Goal: Task Accomplishment & Management: Use online tool/utility

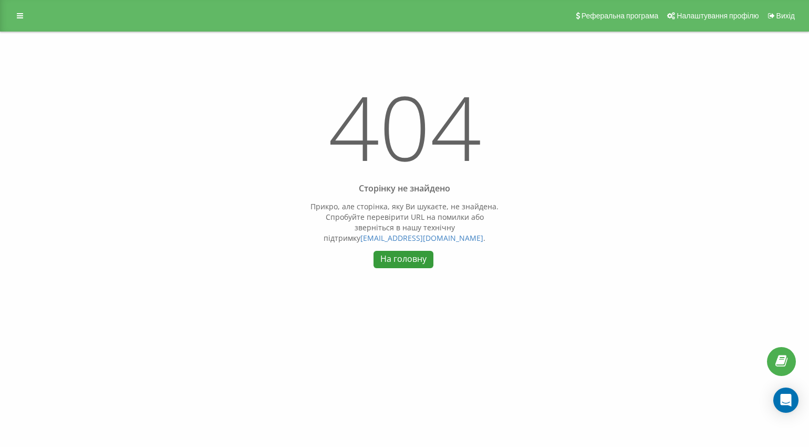
click at [404, 254] on link "На головну" at bounding box center [403, 259] width 59 height 17
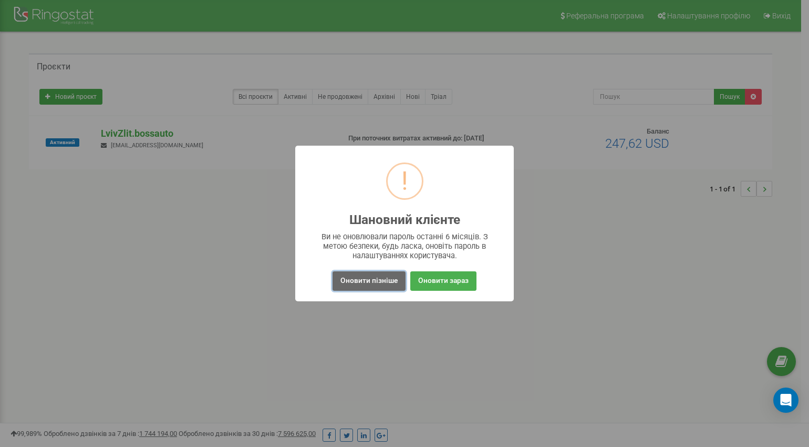
click at [366, 280] on button "Оновити пізніше" at bounding box center [369, 280] width 73 height 19
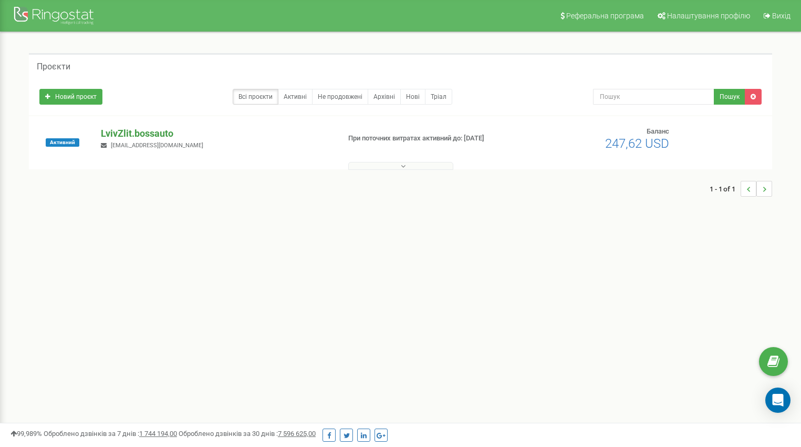
click at [131, 129] on p "LvivZlit.bossauto" at bounding box center [216, 134] width 230 height 14
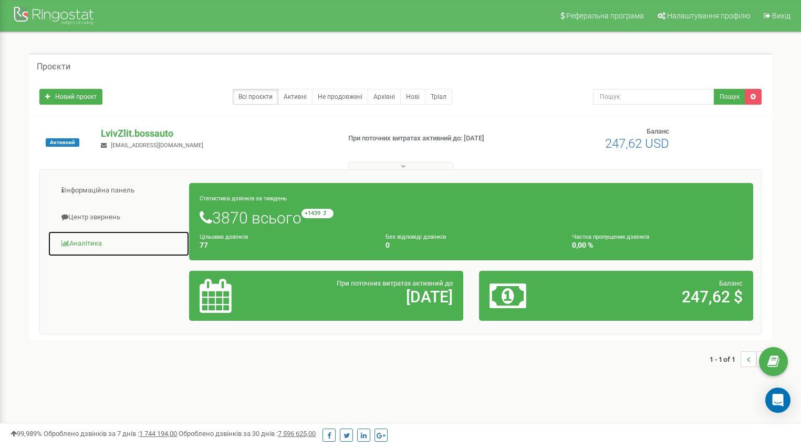
click at [92, 245] on link "Аналiтика" at bounding box center [119, 244] width 142 height 26
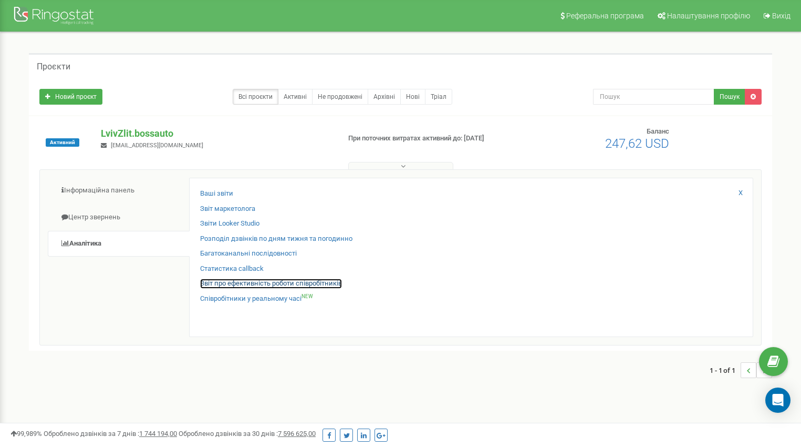
click at [247, 286] on link "Звіт про ефективність роботи співробітників" at bounding box center [271, 283] width 142 height 10
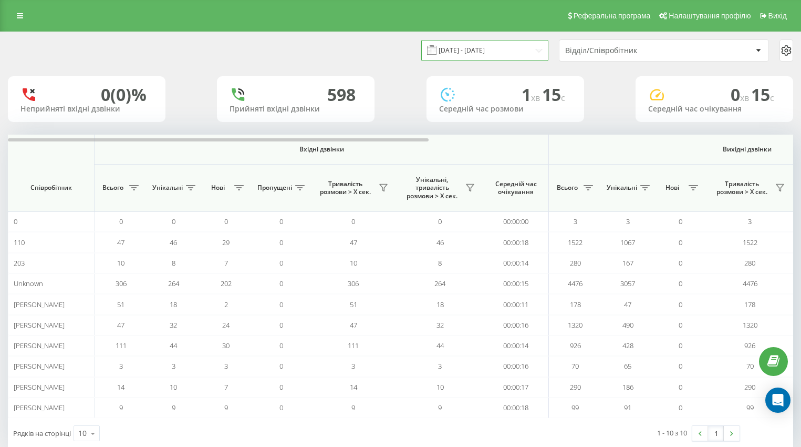
click at [477, 55] on input "21.08.2025 - 21.09.2025" at bounding box center [484, 50] width 127 height 20
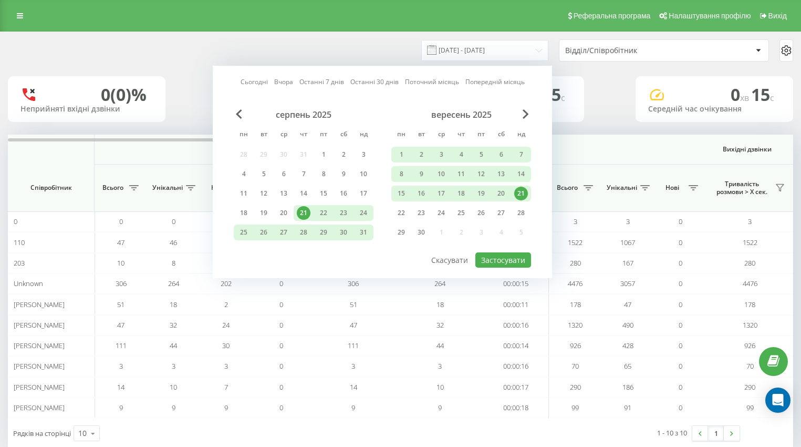
click at [521, 193] on div "21" at bounding box center [521, 194] width 14 height 14
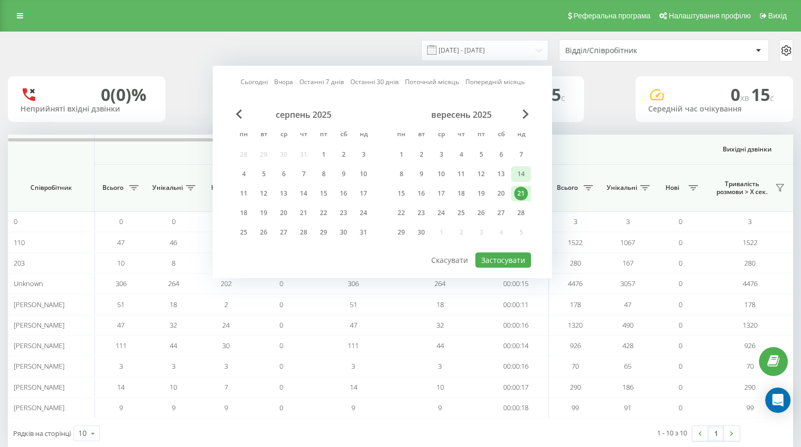
click at [520, 175] on div "14" at bounding box center [521, 174] width 14 height 14
click at [491, 255] on button "Застосувати" at bounding box center [504, 259] width 56 height 15
type input "14.09.2025 - 14.09.2025"
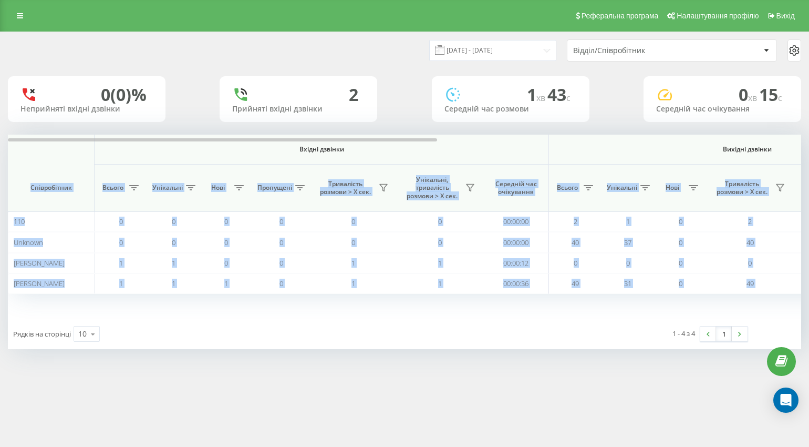
scroll to position [0, 673]
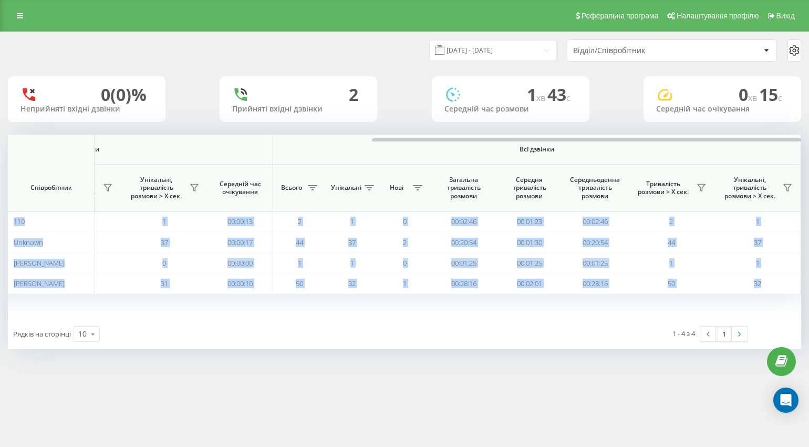
drag, startPoint x: 365, startPoint y: 141, endPoint x: 838, endPoint y: 159, distance: 473.7
click at [809, 159] on html "LvivZlit.bossauto Проекти LvivZlit.bossauto Дашборд Центр звернень Аналiтика Ва…" at bounding box center [404, 223] width 809 height 447
drag, startPoint x: 701, startPoint y: 183, endPoint x: 700, endPoint y: 189, distance: 6.4
click at [701, 183] on button at bounding box center [702, 187] width 16 height 17
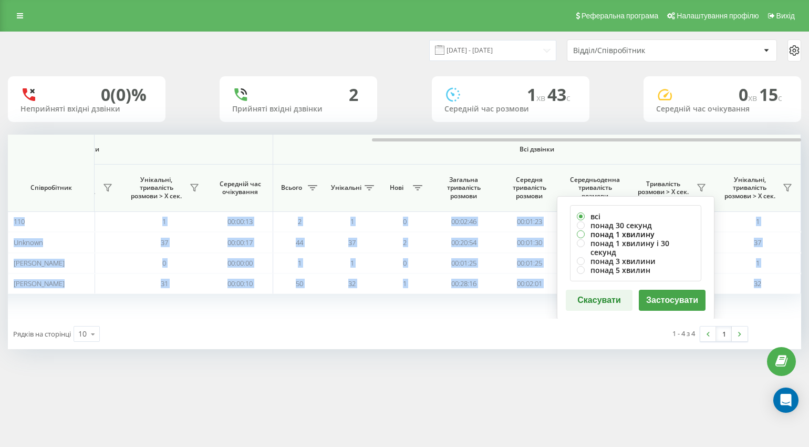
click at [615, 234] on label "понад 1 хвилину" at bounding box center [636, 234] width 118 height 9
radio input "true"
click at [656, 290] on button "Застосувати" at bounding box center [672, 300] width 67 height 21
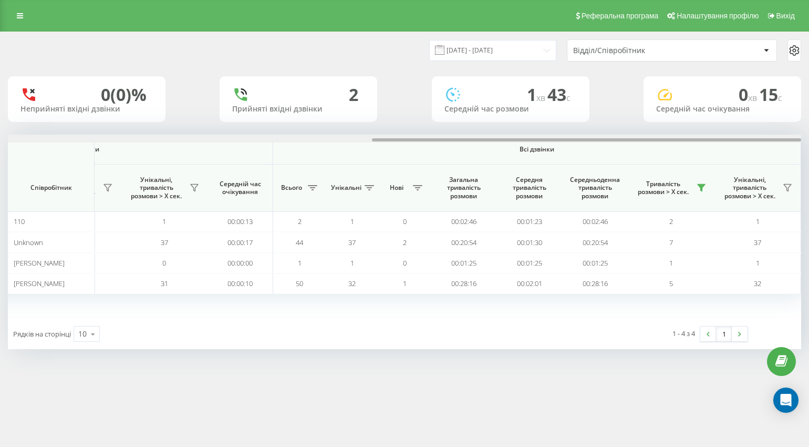
drag, startPoint x: 287, startPoint y: 140, endPoint x: 820, endPoint y: 163, distance: 533.3
click at [809, 163] on html "LvivZlit.bossauto Проекти LvivZlit.bossauto Дашборд Центр звернень Аналiтика Ва…" at bounding box center [404, 223] width 809 height 447
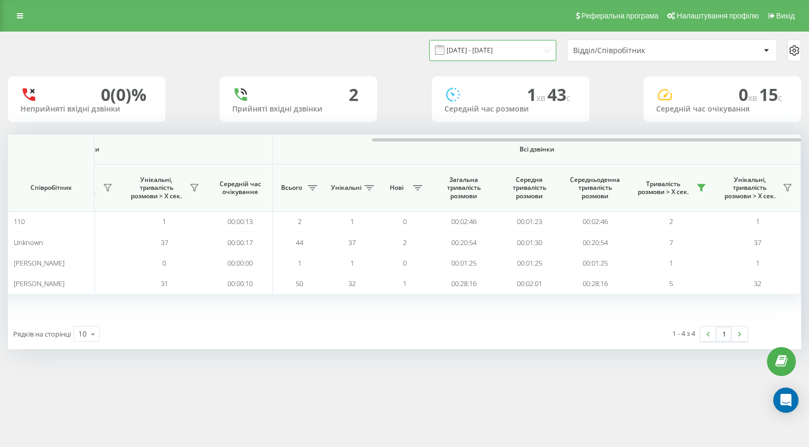
click at [498, 53] on input "14.09.2025 - 14.09.2025" at bounding box center [492, 50] width 127 height 20
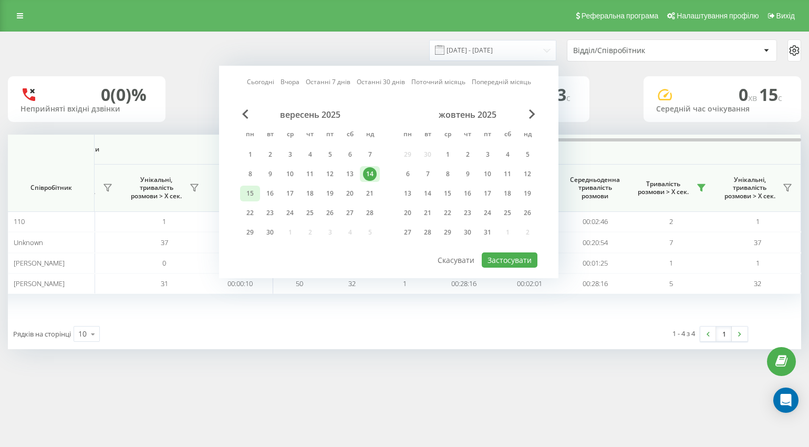
click at [249, 195] on div "15" at bounding box center [250, 194] width 14 height 14
click at [499, 260] on button "Застосувати" at bounding box center [510, 259] width 56 height 15
type input "15.09.2025 - 15.09.2025"
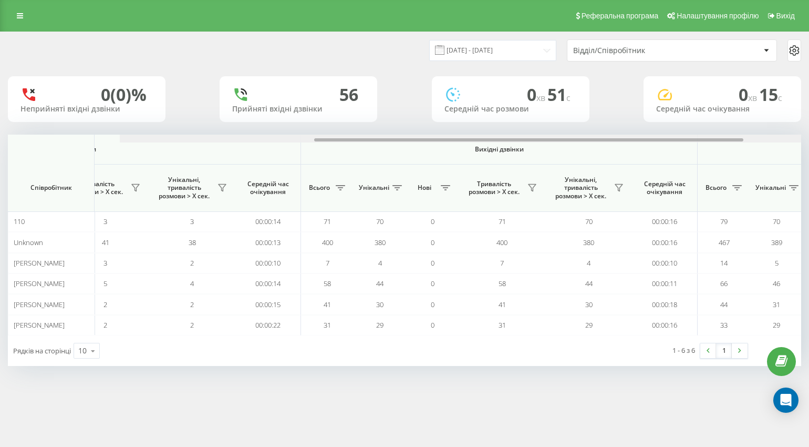
scroll to position [0, 673]
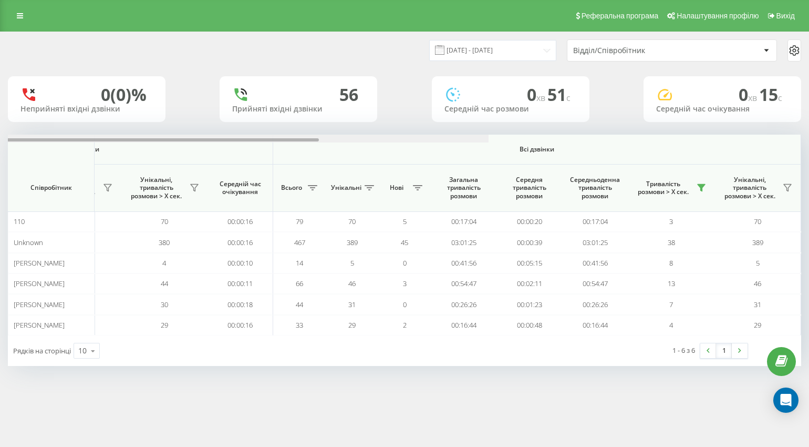
drag, startPoint x: 336, startPoint y: 138, endPoint x: 838, endPoint y: 85, distance: 505.0
click at [809, 85] on html "LvivZlit.bossauto Проекти LvivZlit.bossauto Дашборд Центр звернень Аналiтика Ва…" at bounding box center [404, 223] width 809 height 447
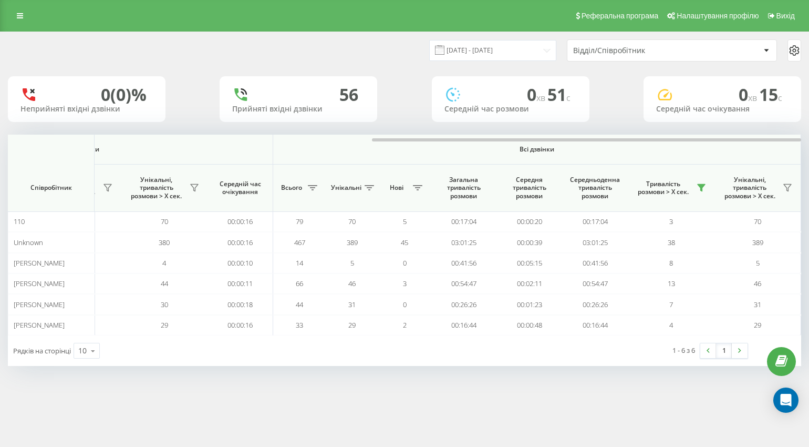
click at [635, 48] on div "Відділ/Співробітник" at bounding box center [636, 50] width 126 height 9
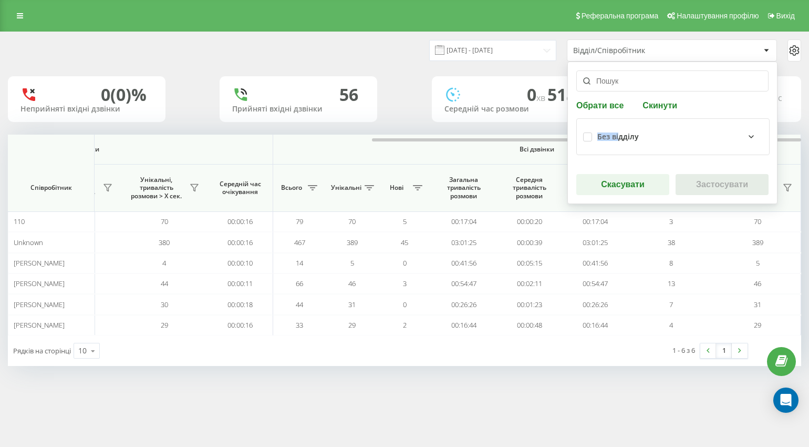
click at [609, 131] on div "Без відділу" at bounding box center [680, 136] width 166 height 13
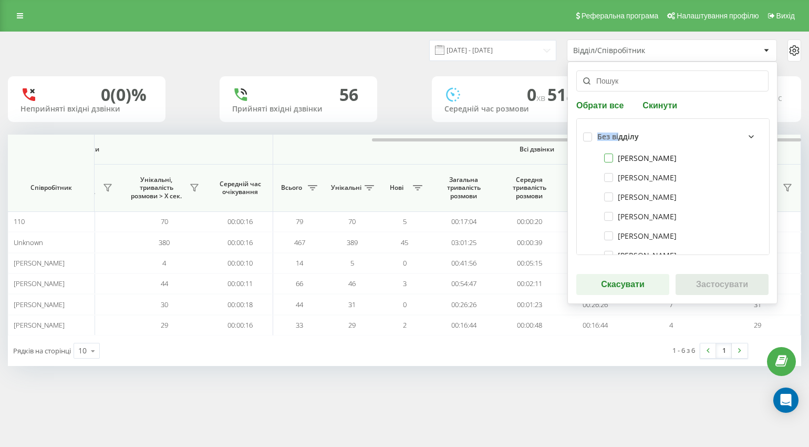
click at [608, 157] on label "Андрущишин Ростислав" at bounding box center [640, 157] width 73 height 9
checkbox input "true"
click at [622, 180] on label "Гошко Іван Іванович" at bounding box center [640, 177] width 73 height 9
checkbox input "true"
click at [627, 201] on label "Володимир Іванюк" at bounding box center [640, 196] width 73 height 9
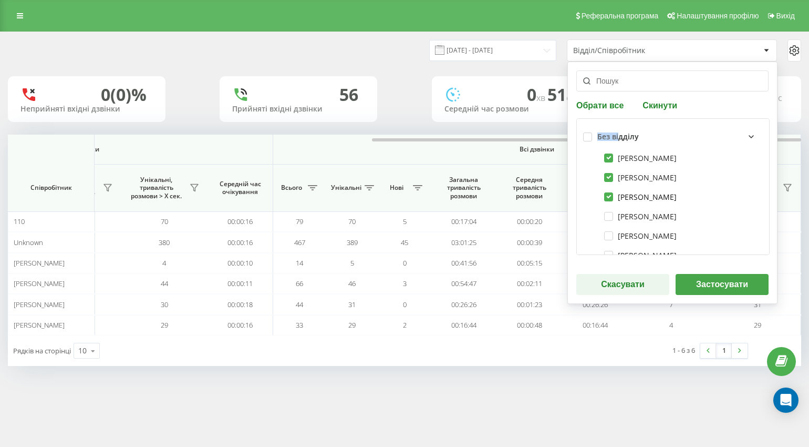
checkbox input "true"
click at [622, 216] on label "Роман Огоновський" at bounding box center [640, 216] width 73 height 9
checkbox input "true"
drag, startPoint x: 619, startPoint y: 237, endPoint x: 622, endPoint y: 244, distance: 8.0
click at [619, 237] on label "Назар Піщак" at bounding box center [640, 235] width 73 height 9
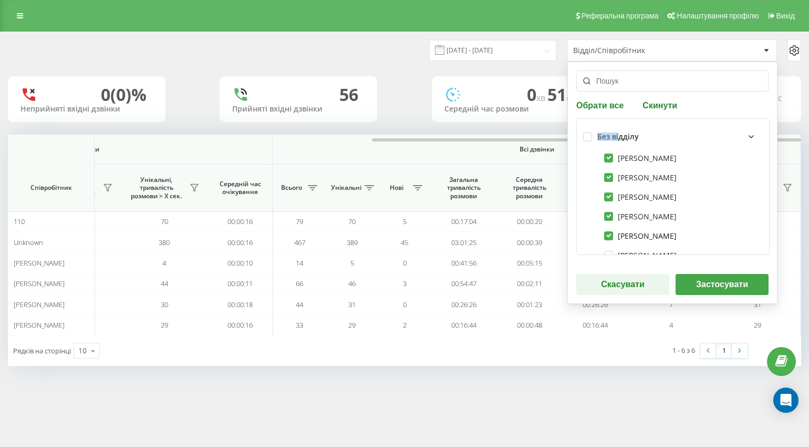
checkbox input "true"
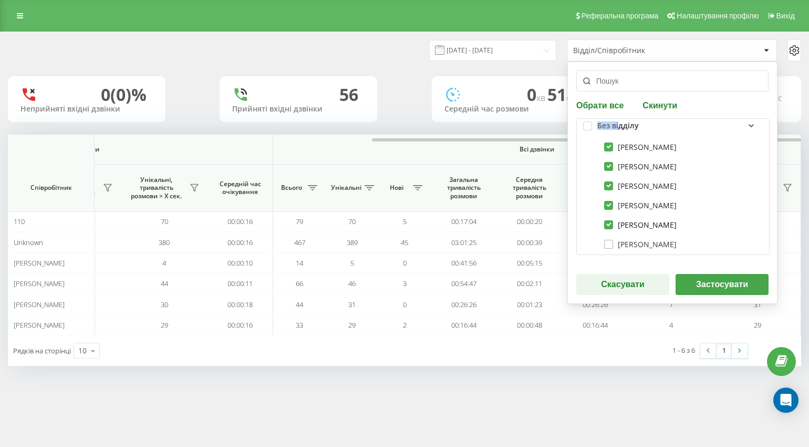
scroll to position [17, 0]
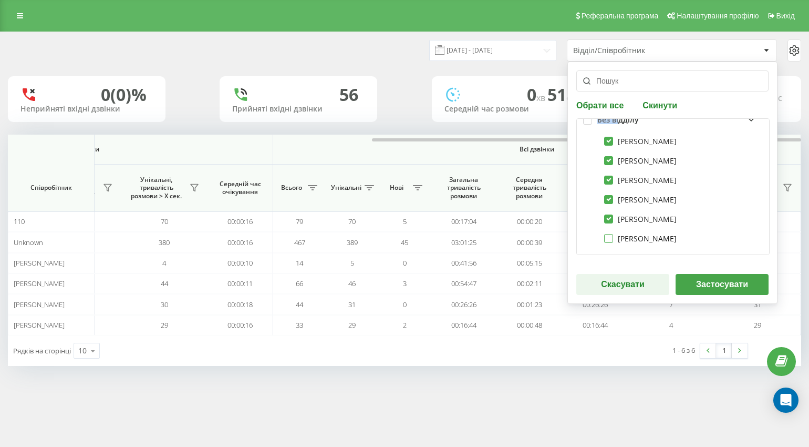
click at [623, 236] on label "Роман Кулієвич" at bounding box center [640, 238] width 73 height 9
checkbox input "true"
click at [702, 283] on button "Застосувати" at bounding box center [722, 284] width 93 height 21
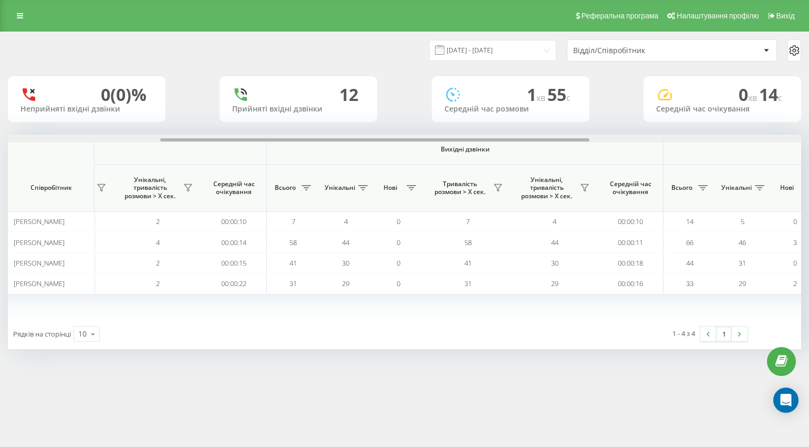
scroll to position [0, 673]
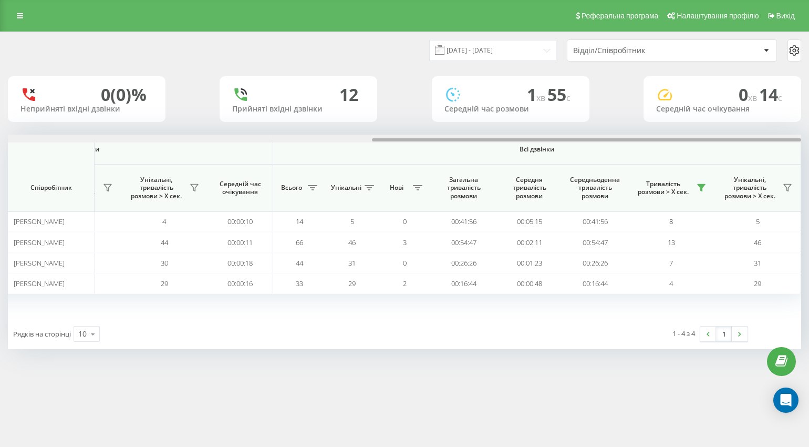
drag, startPoint x: 535, startPoint y: 140, endPoint x: 838, endPoint y: 155, distance: 303.0
click at [809, 155] on html "LvivZlit.bossauto Проекти LvivZlit.bossauto Дашборд Центр звернень Аналiтика Ва…" at bounding box center [404, 223] width 809 height 447
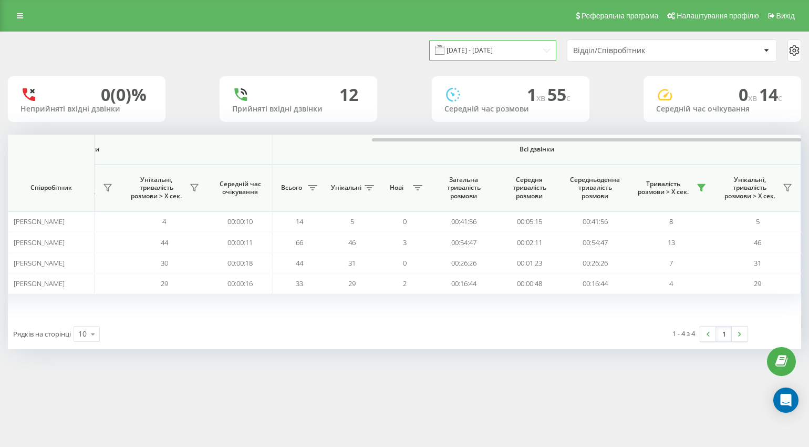
click at [460, 56] on input "15.09.2025 - 15.09.2025" at bounding box center [492, 50] width 127 height 20
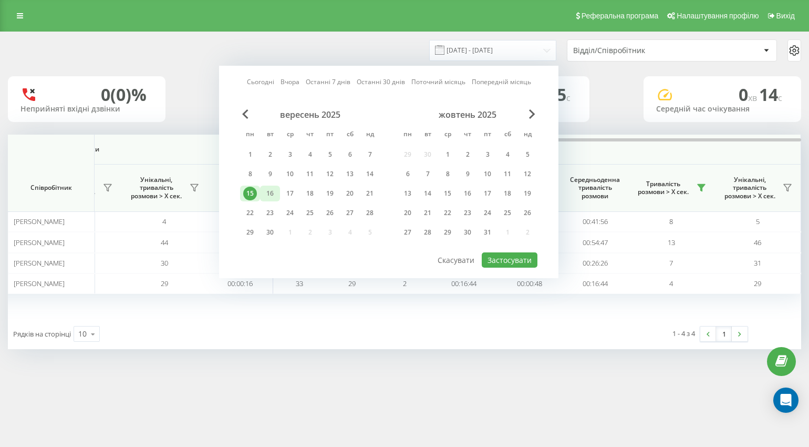
click at [274, 192] on div "16" at bounding box center [270, 194] width 14 height 14
click at [500, 258] on button "Застосувати" at bounding box center [510, 259] width 56 height 15
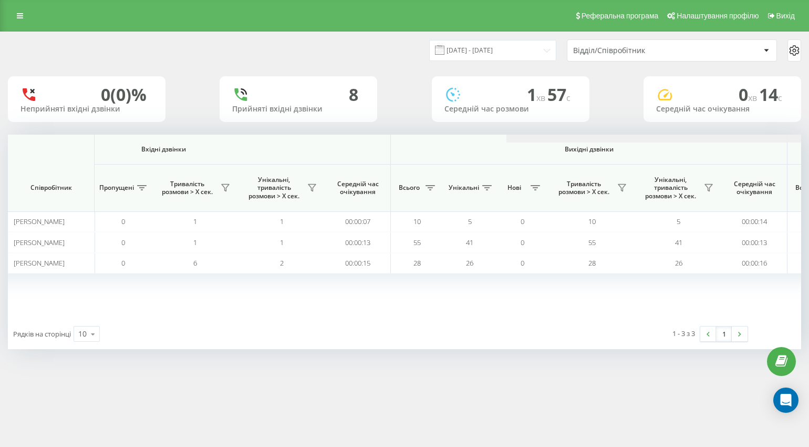
scroll to position [0, 673]
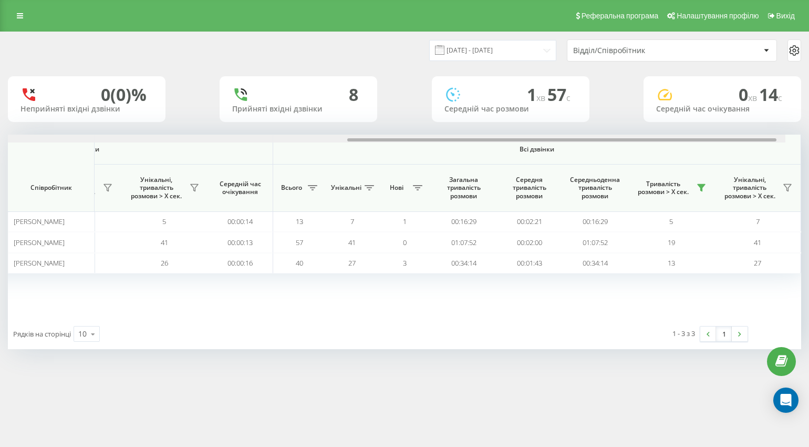
drag, startPoint x: 336, startPoint y: 139, endPoint x: 838, endPoint y: 145, distance: 502.3
click at [809, 145] on html "LvivZlit.bossauto Проекти LvivZlit.bossauto Дашборд Центр звернень Аналiтика Ва…" at bounding box center [404, 223] width 809 height 447
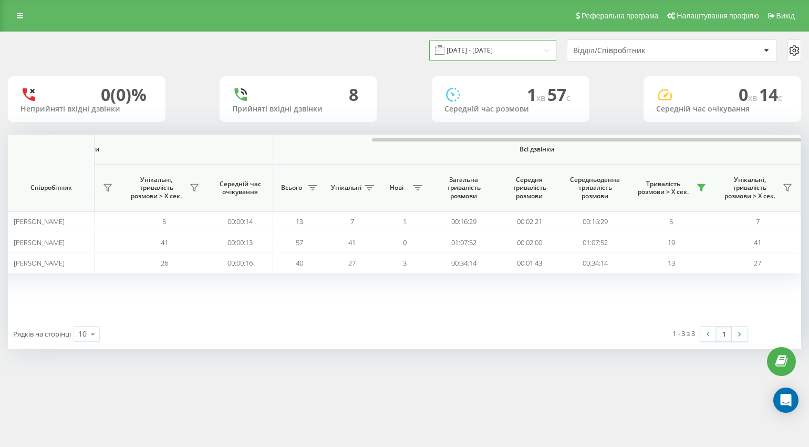
click at [472, 57] on input "16.09.2025 - 16.09.2025" at bounding box center [492, 50] width 127 height 20
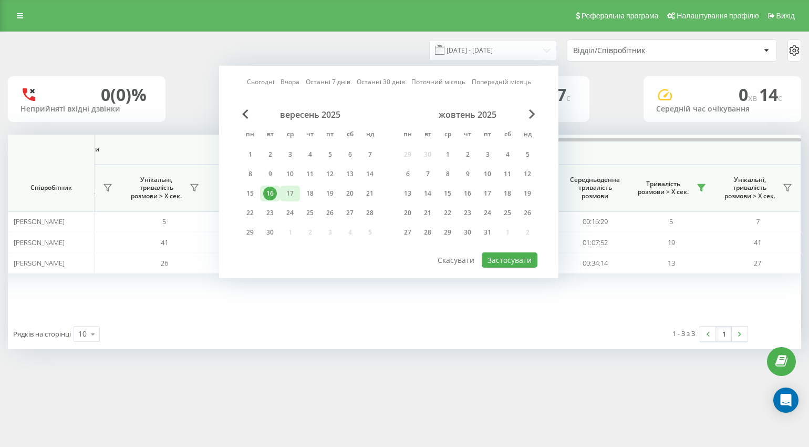
click at [286, 188] on div "17" at bounding box center [290, 194] width 14 height 14
click at [509, 257] on button "Застосувати" at bounding box center [510, 259] width 56 height 15
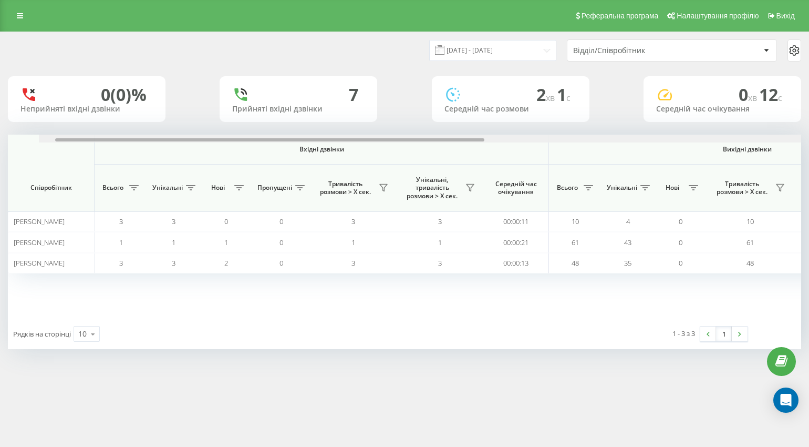
scroll to position [0, 673]
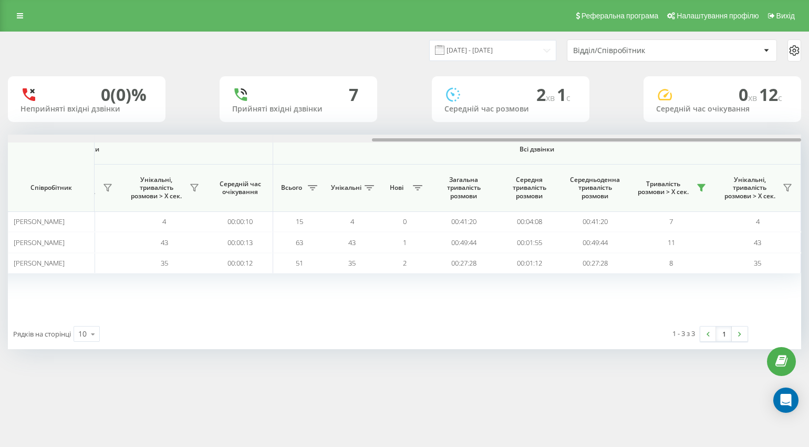
drag, startPoint x: 256, startPoint y: 144, endPoint x: 638, endPoint y: 185, distance: 384.2
click at [763, 163] on div "Вхідні дзвінки Вихідні дзвінки Всі дзвінки Співробітник Всього Унікальні Нові П…" at bounding box center [404, 227] width 793 height 184
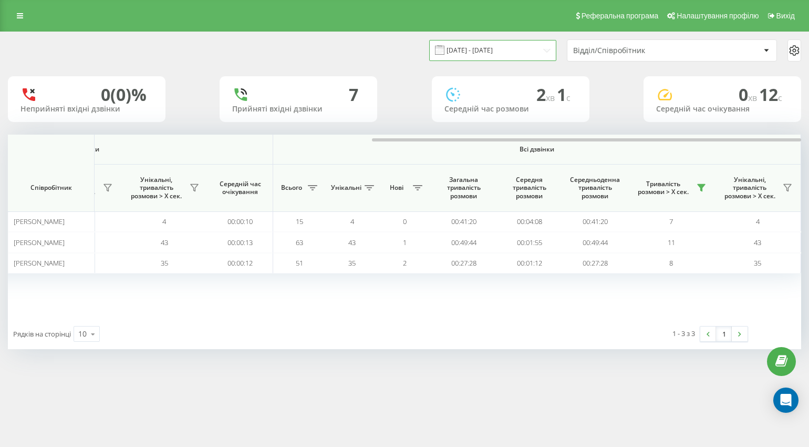
click at [467, 50] on input "17.09.2025 - 17.09.2025" at bounding box center [492, 50] width 127 height 20
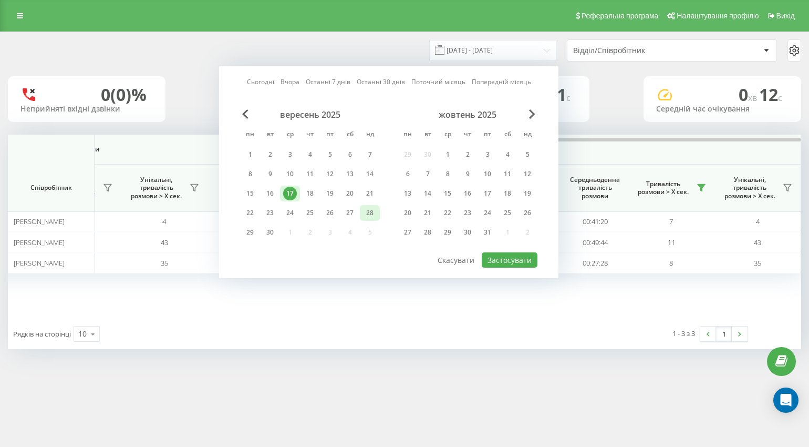
drag, startPoint x: 313, startPoint y: 191, endPoint x: 362, endPoint y: 218, distance: 56.4
click at [313, 191] on div "18" at bounding box center [310, 194] width 14 height 14
click at [513, 260] on button "Застосувати" at bounding box center [510, 259] width 56 height 15
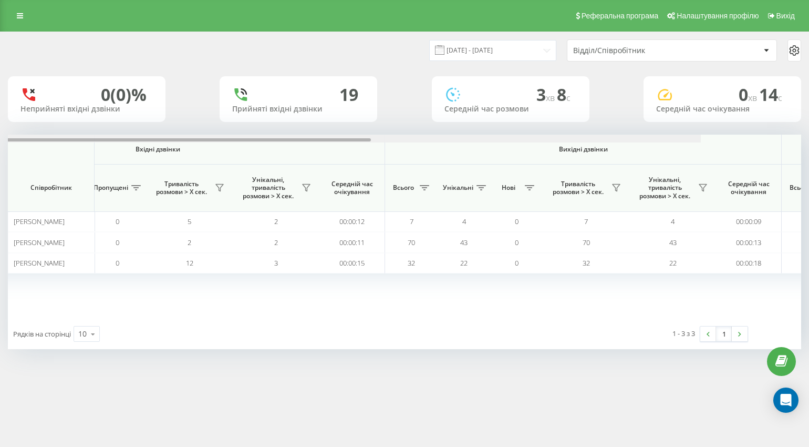
scroll to position [0, 673]
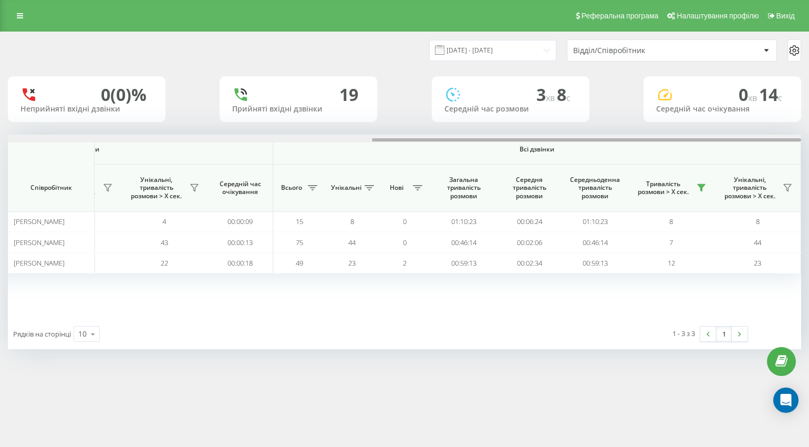
drag, startPoint x: 243, startPoint y: 142, endPoint x: 678, endPoint y: 159, distance: 435.4
click at [678, 159] on div "Вхідні дзвінки Вихідні дзвінки Всі дзвінки Співробітник Всього Унікальні Нові П…" at bounding box center [404, 227] width 793 height 184
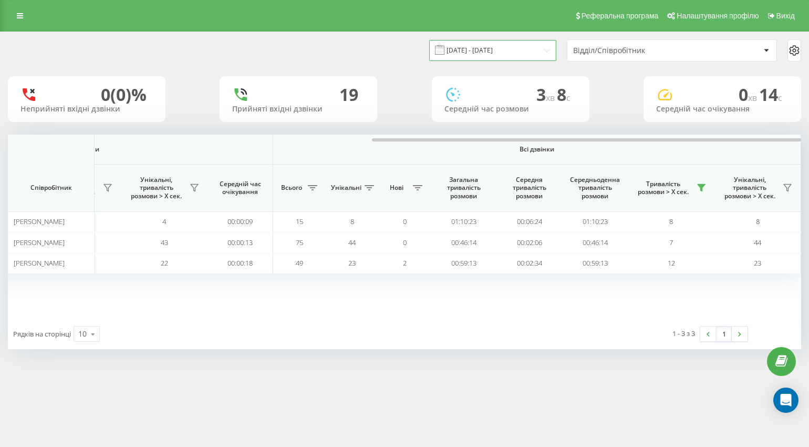
click at [460, 49] on input "18.09.2025 - 18.09.2025" at bounding box center [492, 50] width 127 height 20
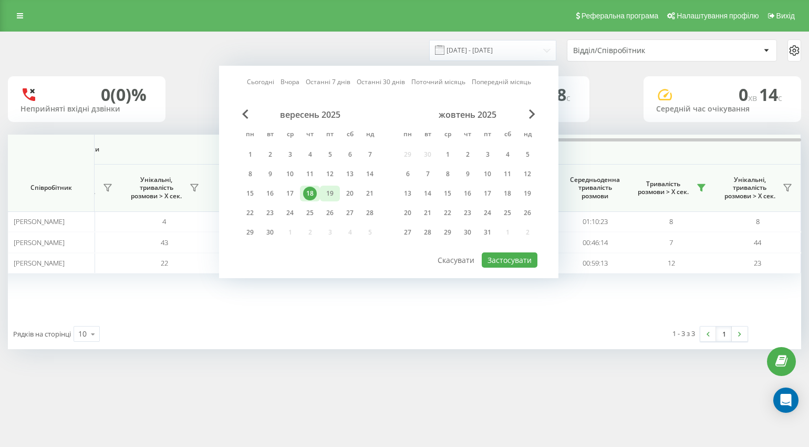
click at [334, 195] on div "19" at bounding box center [330, 194] width 14 height 14
click at [493, 261] on button "Застосувати" at bounding box center [510, 259] width 56 height 15
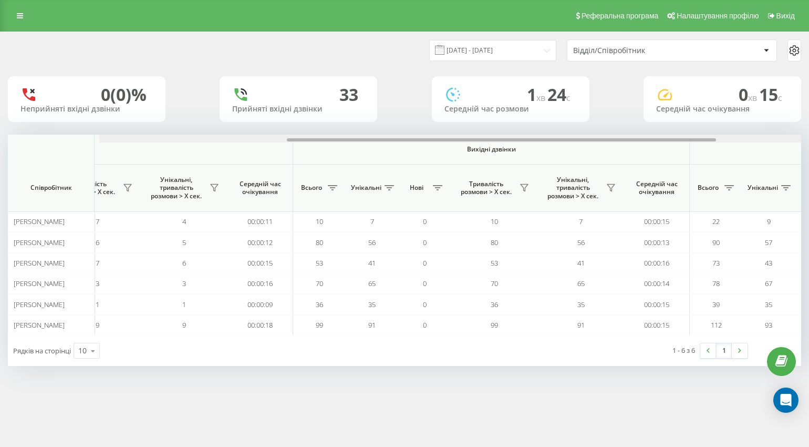
scroll to position [0, 673]
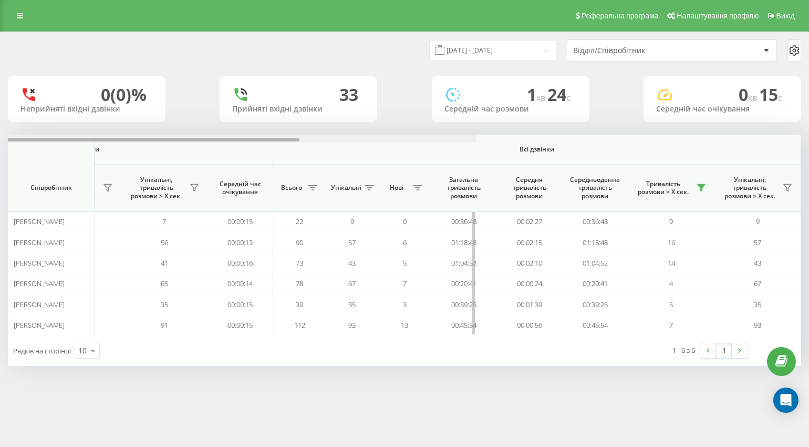
drag, startPoint x: 300, startPoint y: 140, endPoint x: 784, endPoint y: 156, distance: 484.7
click at [783, 155] on div "Вхідні дзвінки Вихідні дзвінки Всі дзвінки Співробітник Всього Унікальні Нові П…" at bounding box center [404, 235] width 793 height 201
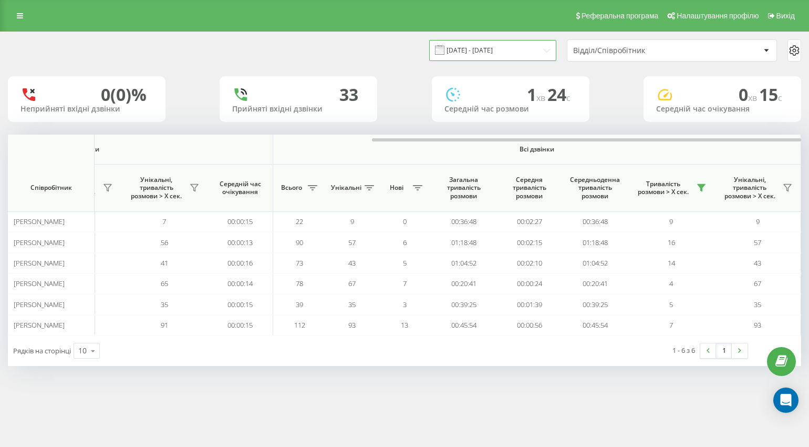
click at [481, 44] on input "19.09.2025 - 19.09.2025" at bounding box center [492, 50] width 127 height 20
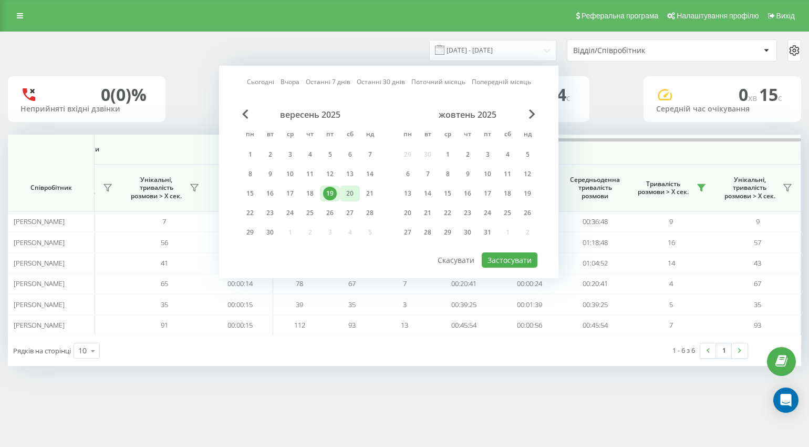
click at [347, 192] on div "20" at bounding box center [350, 194] width 14 height 14
drag, startPoint x: 505, startPoint y: 260, endPoint x: 480, endPoint y: 245, distance: 29.9
click at [505, 260] on button "Застосувати" at bounding box center [510, 259] width 56 height 15
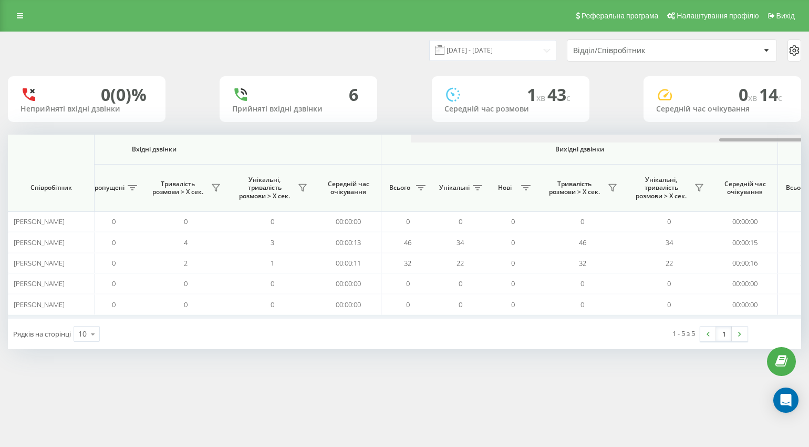
scroll to position [0, 673]
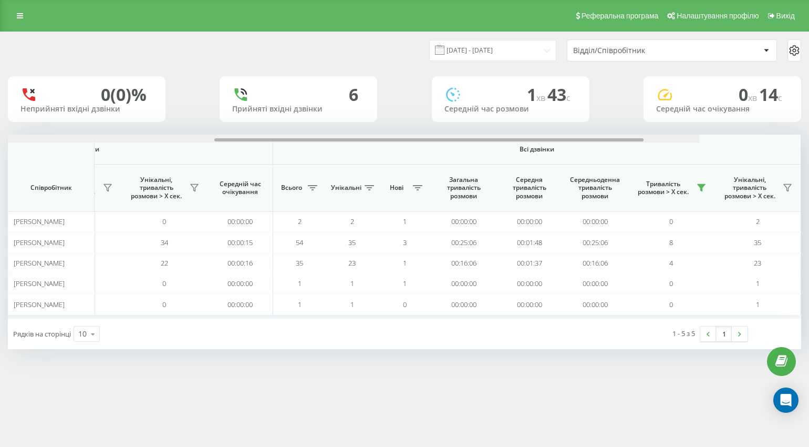
drag, startPoint x: 230, startPoint y: 139, endPoint x: 715, endPoint y: 177, distance: 485.9
click at [714, 175] on div "Вхідні дзвінки Вихідні дзвінки Всі дзвінки Співробітник Всього Унікальні Нові П…" at bounding box center [404, 227] width 793 height 184
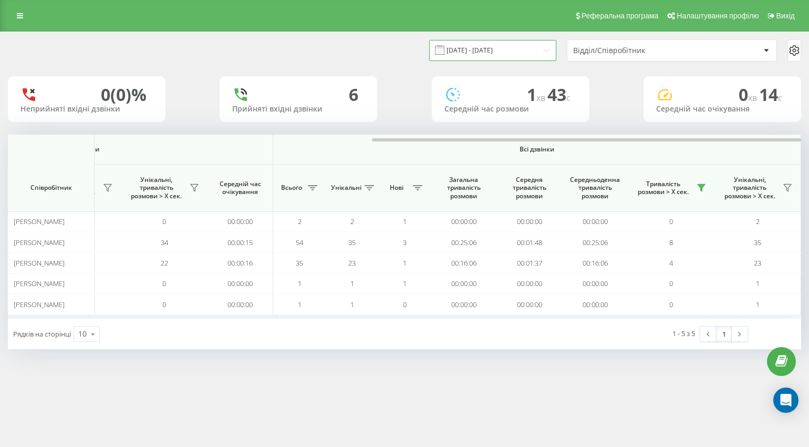
click at [457, 55] on input "20.09.2025 - 20.09.2025" at bounding box center [492, 50] width 127 height 20
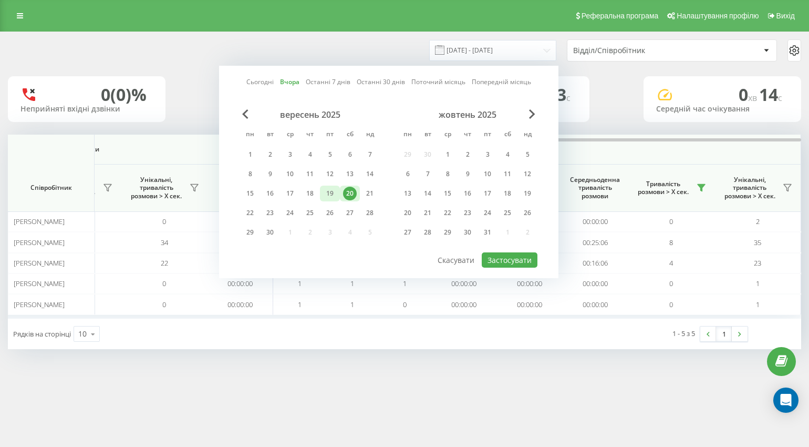
click at [328, 194] on div "19" at bounding box center [330, 194] width 14 height 14
click at [505, 264] on button "Застосувати" at bounding box center [510, 259] width 56 height 15
type input "19.09.2025 - 19.09.2025"
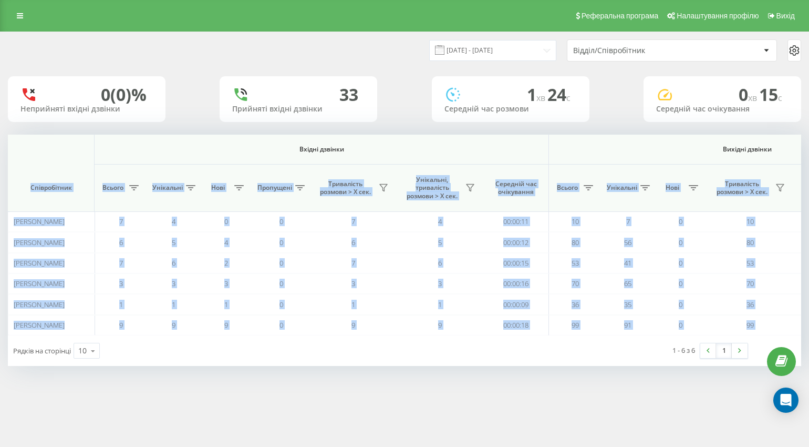
scroll to position [0, 673]
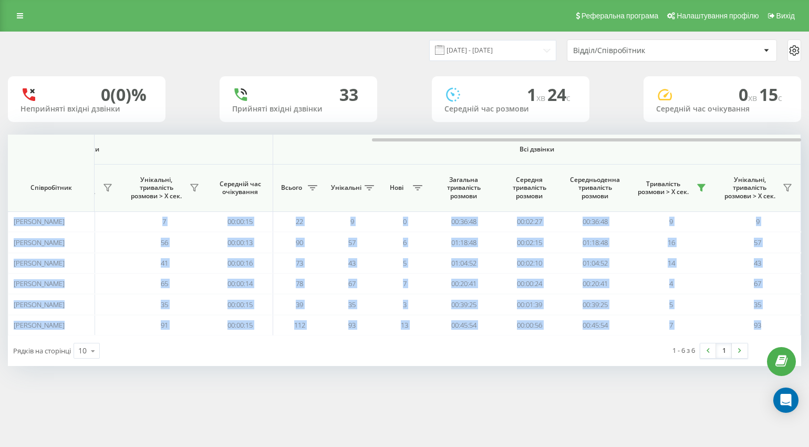
drag, startPoint x: 294, startPoint y: 151, endPoint x: 838, endPoint y: 199, distance: 546.4
click at [809, 199] on html "LvivZlit.bossauto Проекти LvivZlit.bossauto Дашборд Центр звернень Аналiтика Ва…" at bounding box center [404, 223] width 809 height 447
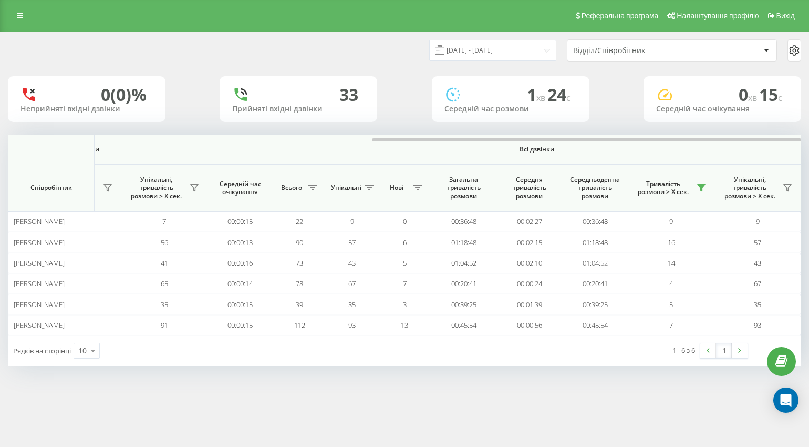
click at [401, 394] on div "Реферальна програма Налаштування профілю Вихід 19.09.2025 - 19.09.2025 Відділ/С…" at bounding box center [404, 223] width 809 height 447
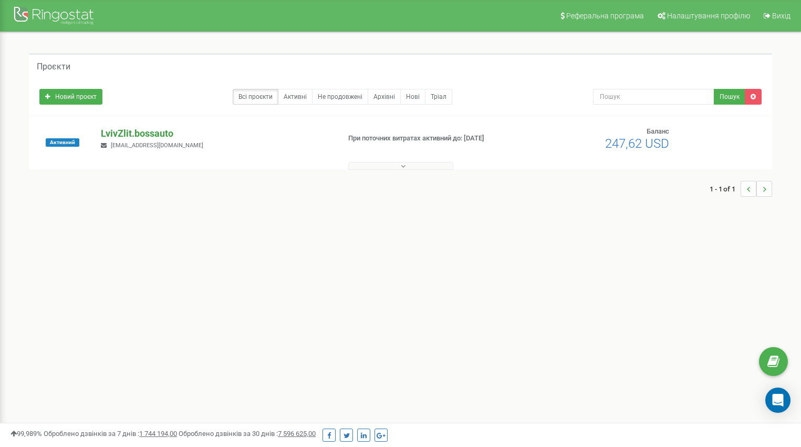
click at [128, 132] on p "LvivZlit.bossauto" at bounding box center [216, 134] width 230 height 14
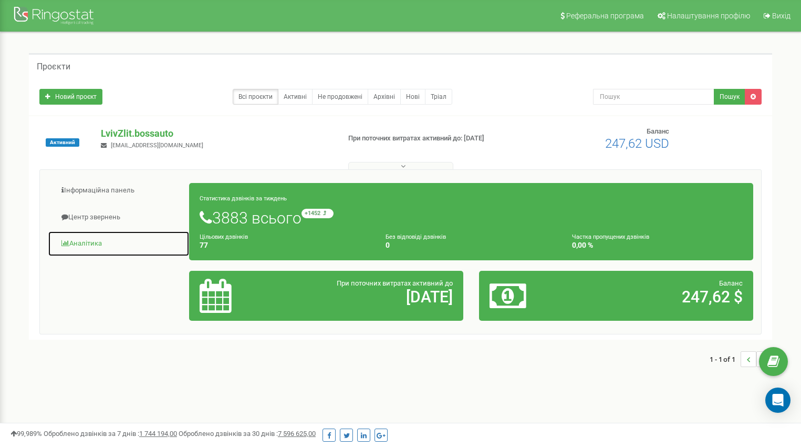
click at [90, 237] on link "Аналiтика" at bounding box center [119, 244] width 142 height 26
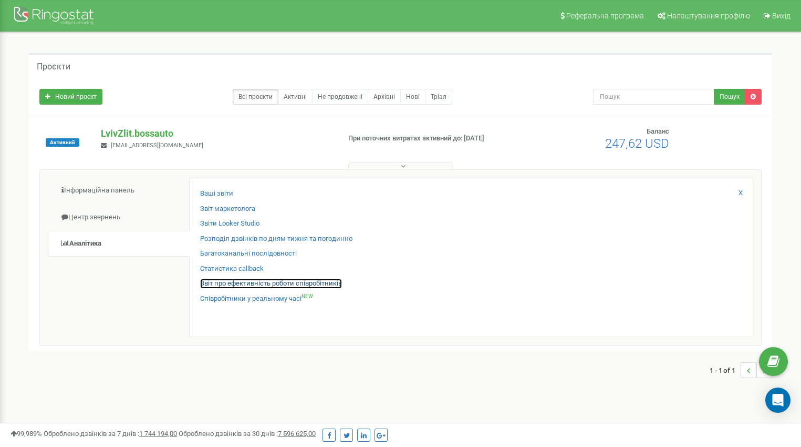
click at [264, 284] on link "Звіт про ефективність роботи співробітників" at bounding box center [271, 283] width 142 height 10
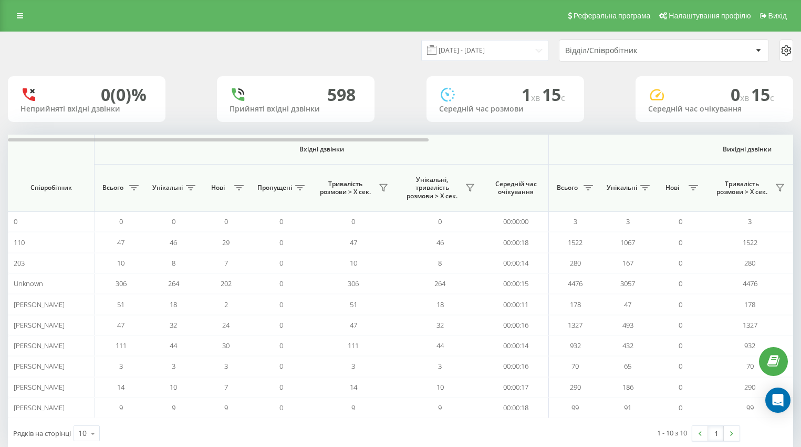
scroll to position [0, 680]
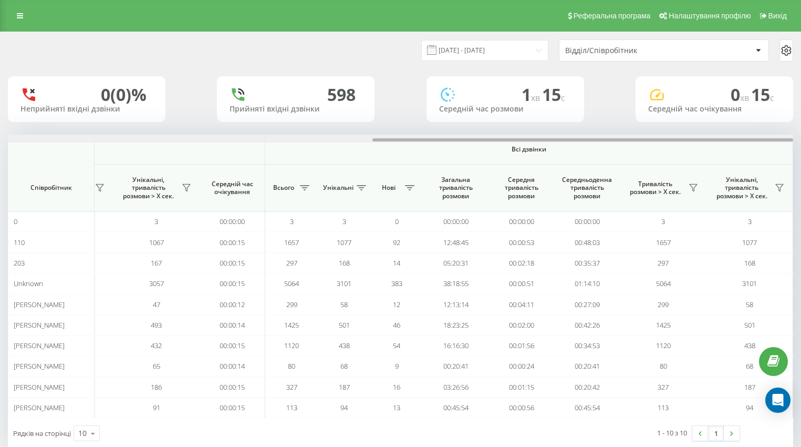
drag, startPoint x: 450, startPoint y: 140, endPoint x: 839, endPoint y: 148, distance: 388.9
click at [801, 148] on html "LvivZlit.bossauto Проекти LvivZlit.bossauto Дашборд Центр звернень Аналiтика Ва…" at bounding box center [400, 223] width 801 height 447
click at [693, 189] on icon at bounding box center [693, 187] width 7 height 7
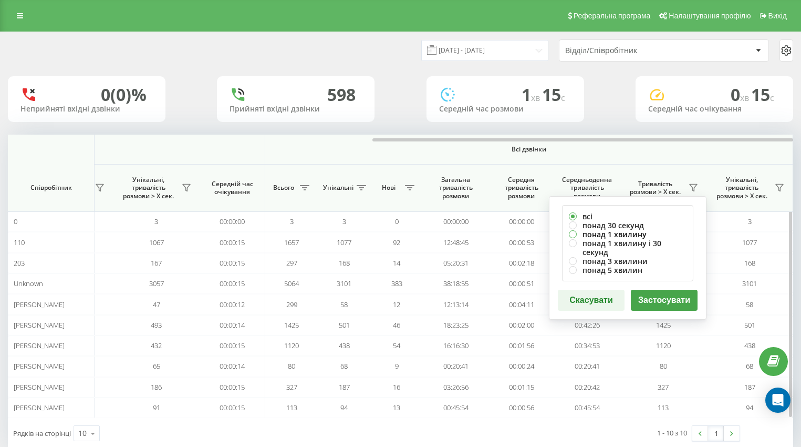
click at [605, 233] on label "понад 1 хвилину" at bounding box center [628, 234] width 118 height 9
radio input "true"
click at [664, 292] on button "Застосувати" at bounding box center [664, 300] width 67 height 21
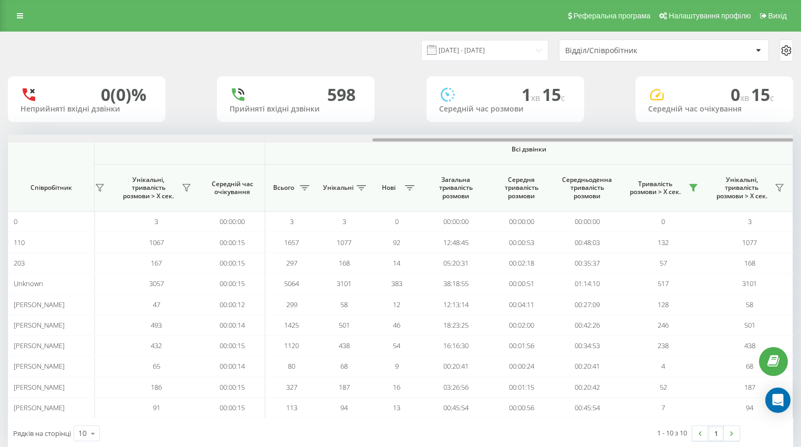
drag, startPoint x: 274, startPoint y: 141, endPoint x: 839, endPoint y: 159, distance: 565.1
click at [801, 159] on html "LvivZlit.bossauto Проекти LvivZlit.bossauto Дашборд Центр звернень Аналiтика Ва…" at bounding box center [400, 223] width 801 height 447
click at [471, 52] on input "21.08.2025 - 21.09.2025" at bounding box center [484, 50] width 127 height 20
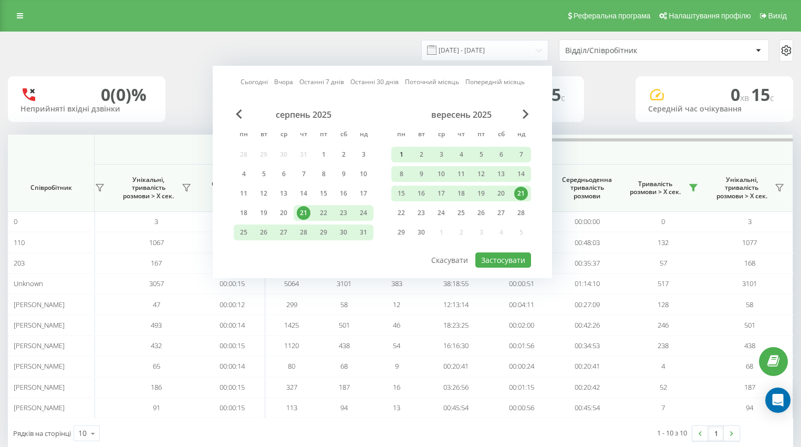
click at [397, 156] on div "1" at bounding box center [402, 155] width 14 height 14
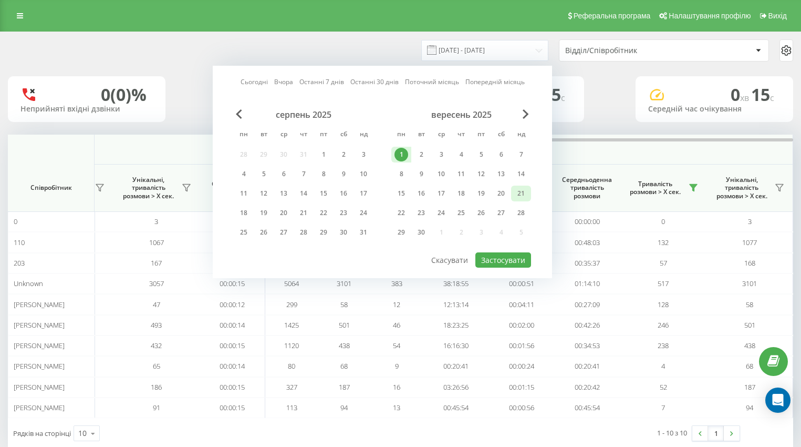
click at [519, 193] on div "21" at bounding box center [521, 194] width 14 height 14
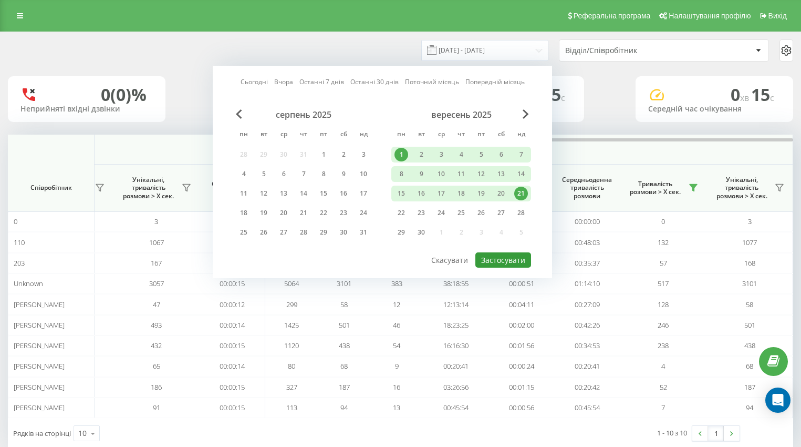
click at [508, 261] on button "Застосувати" at bounding box center [504, 259] width 56 height 15
type input "01.09.2025 - 21.09.2025"
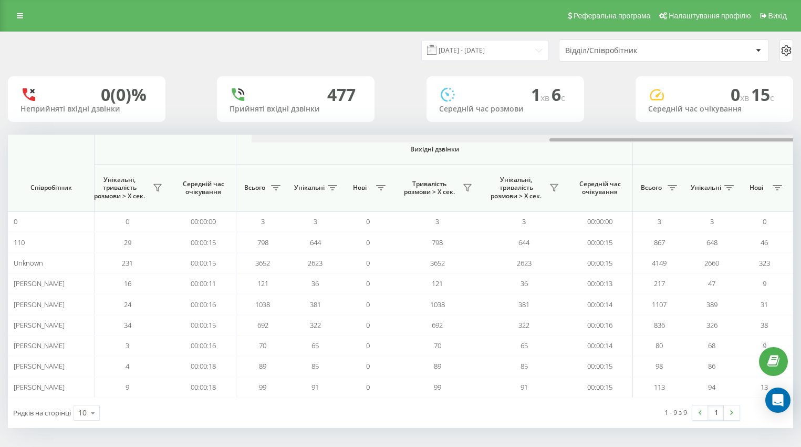
scroll to position [0, 680]
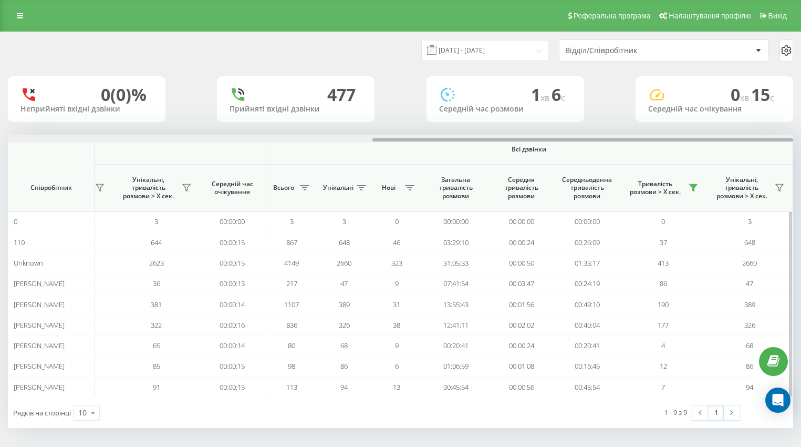
drag, startPoint x: 348, startPoint y: 138, endPoint x: 762, endPoint y: 183, distance: 417.0
click at [801, 157] on html "LvivZlit.bossauto Проекти LvivZlit.bossauto Дашборд Центр звернень Аналiтика Ва…" at bounding box center [400, 223] width 801 height 447
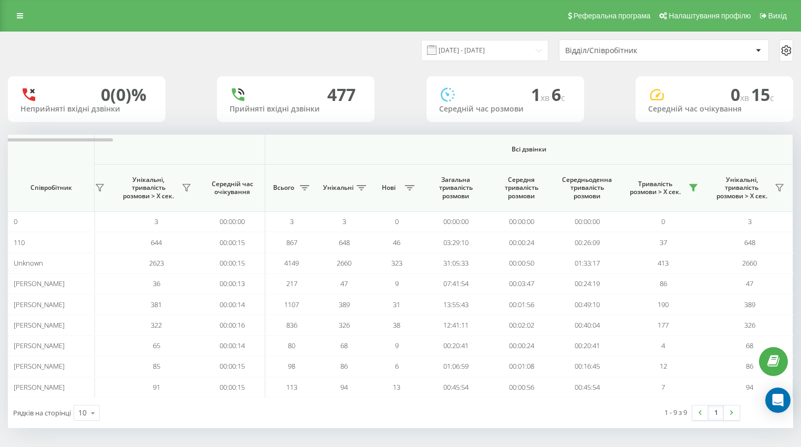
scroll to position [2, 0]
